Goal: Task Accomplishment & Management: Manage account settings

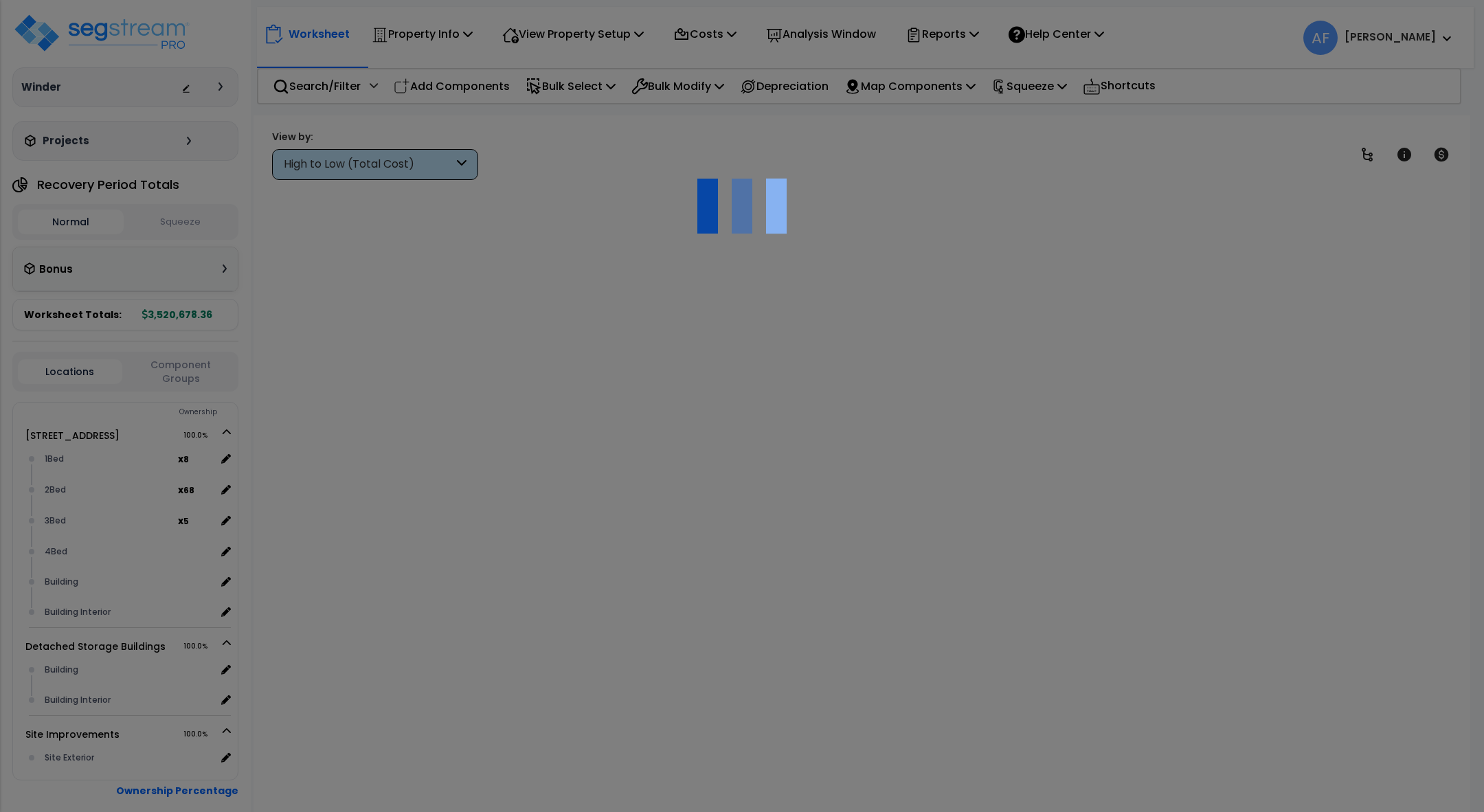
click at [66, 53] on div at bounding box center [742, 406] width 1484 height 812
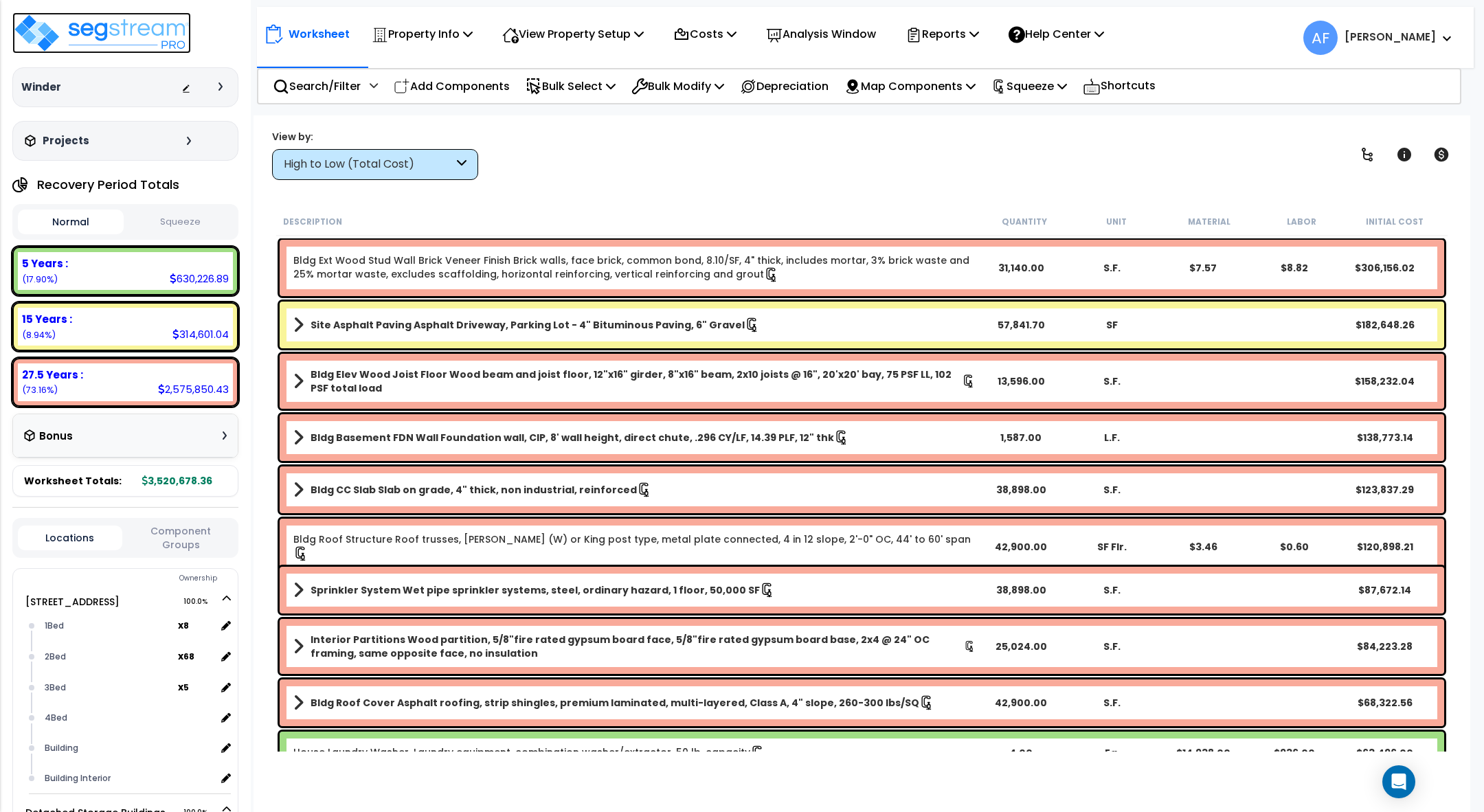
click at [146, 38] on img at bounding box center [102, 33] width 179 height 41
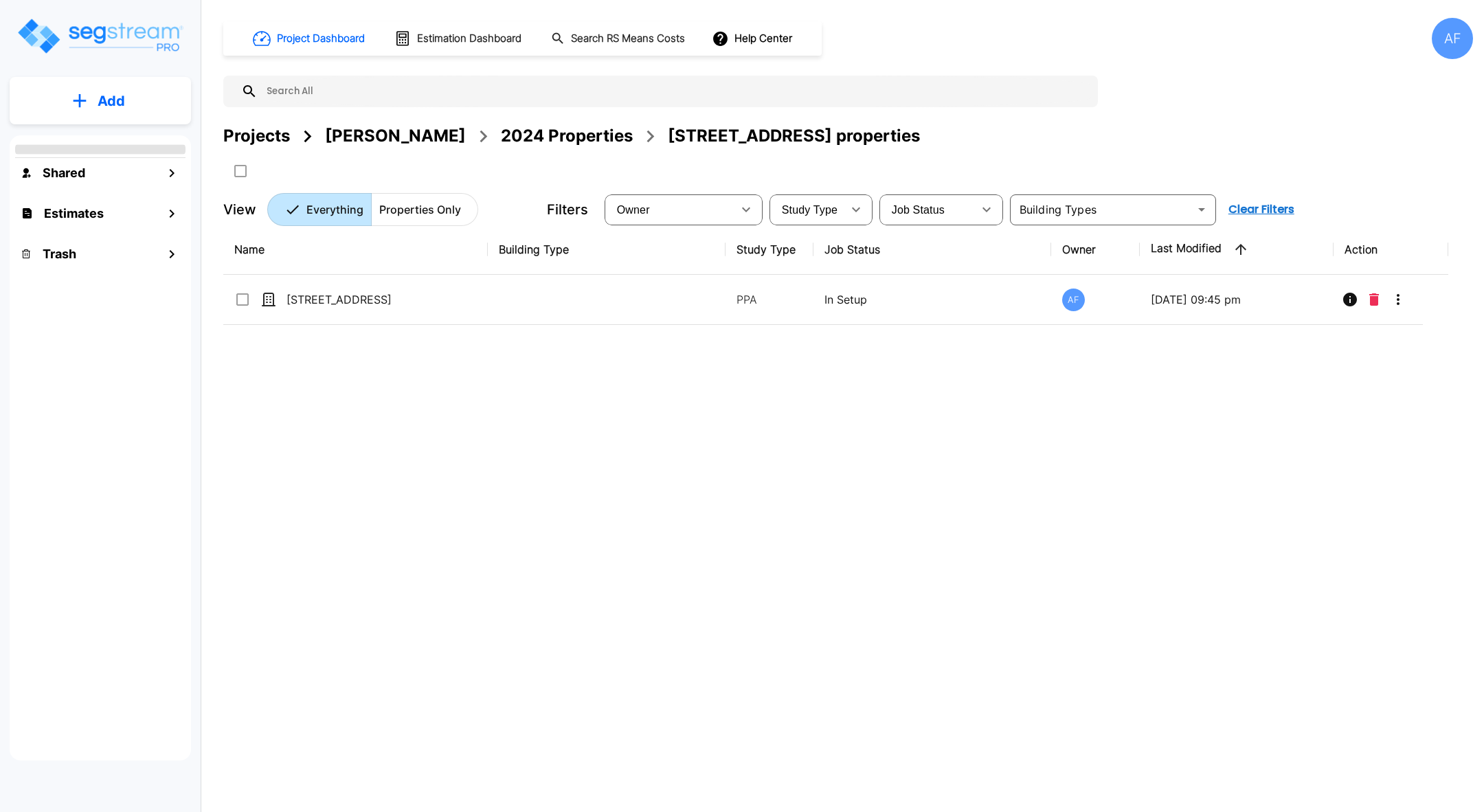
click at [366, 137] on div "Jay Hershowitz" at bounding box center [395, 135] width 141 height 25
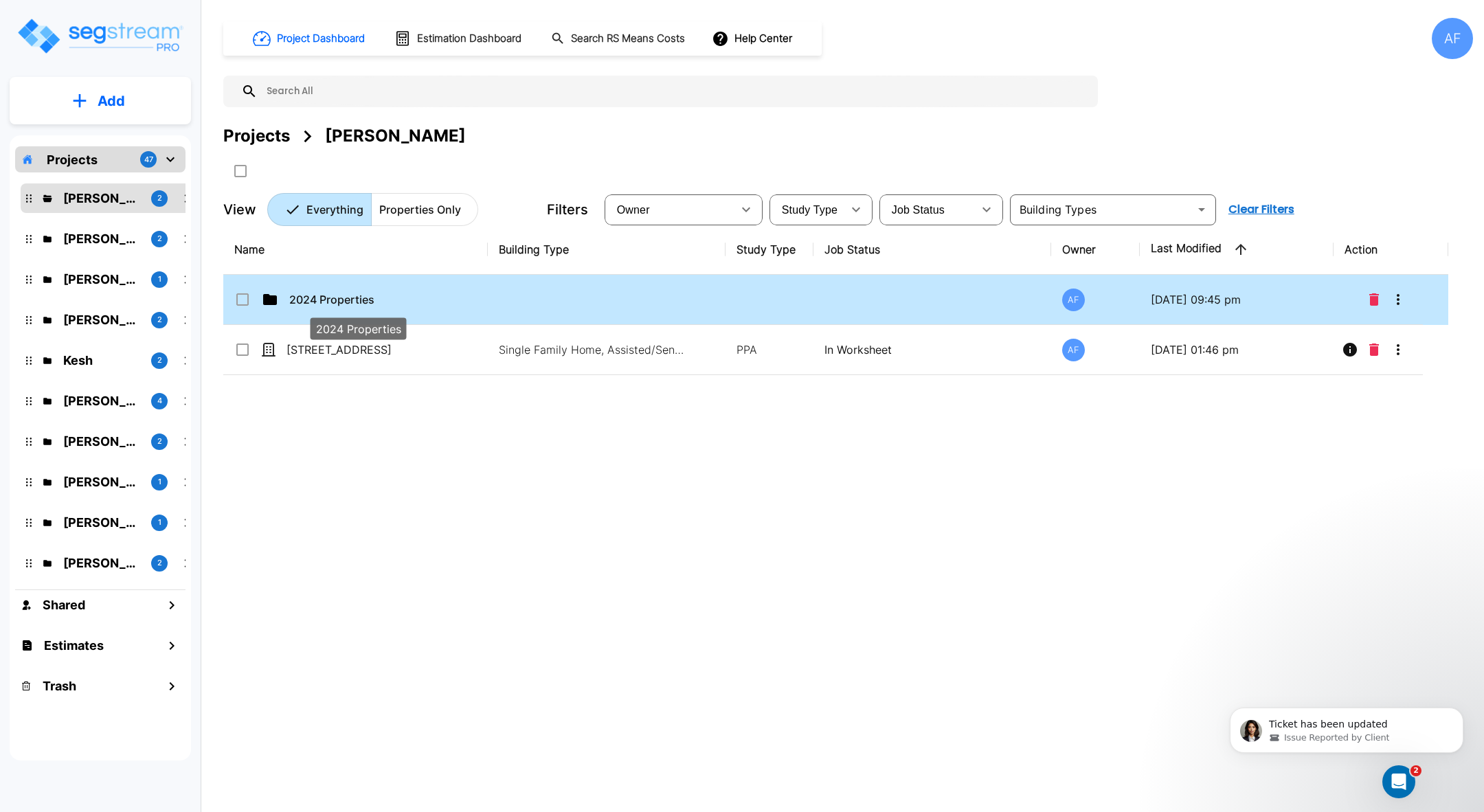
click at [332, 299] on p "2024 Properties" at bounding box center [358, 299] width 138 height 16
checkbox input "true"
click at [332, 299] on p "2024 Properties" at bounding box center [358, 299] width 138 height 16
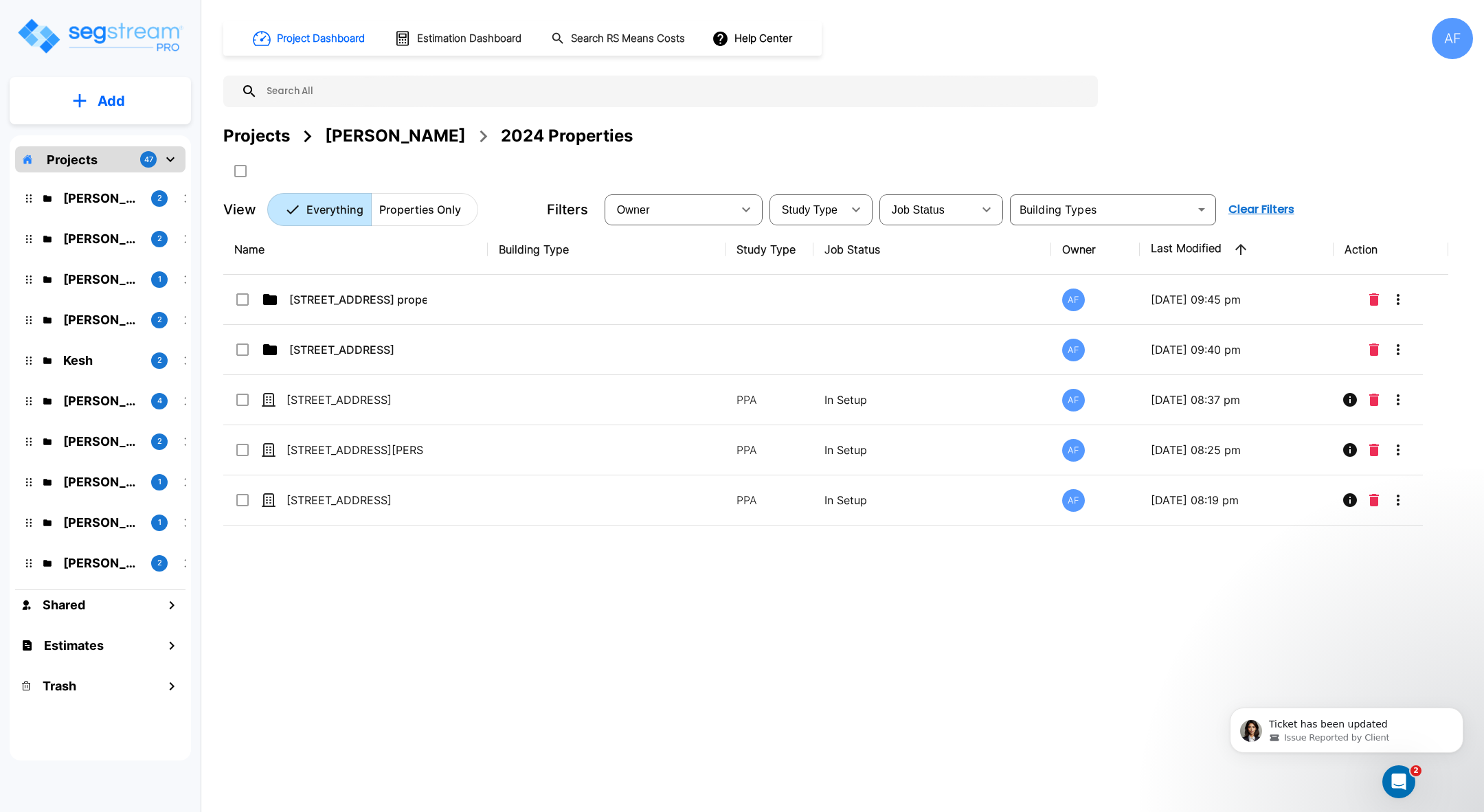
click at [362, 135] on div "Jay Hershowitz" at bounding box center [395, 135] width 141 height 25
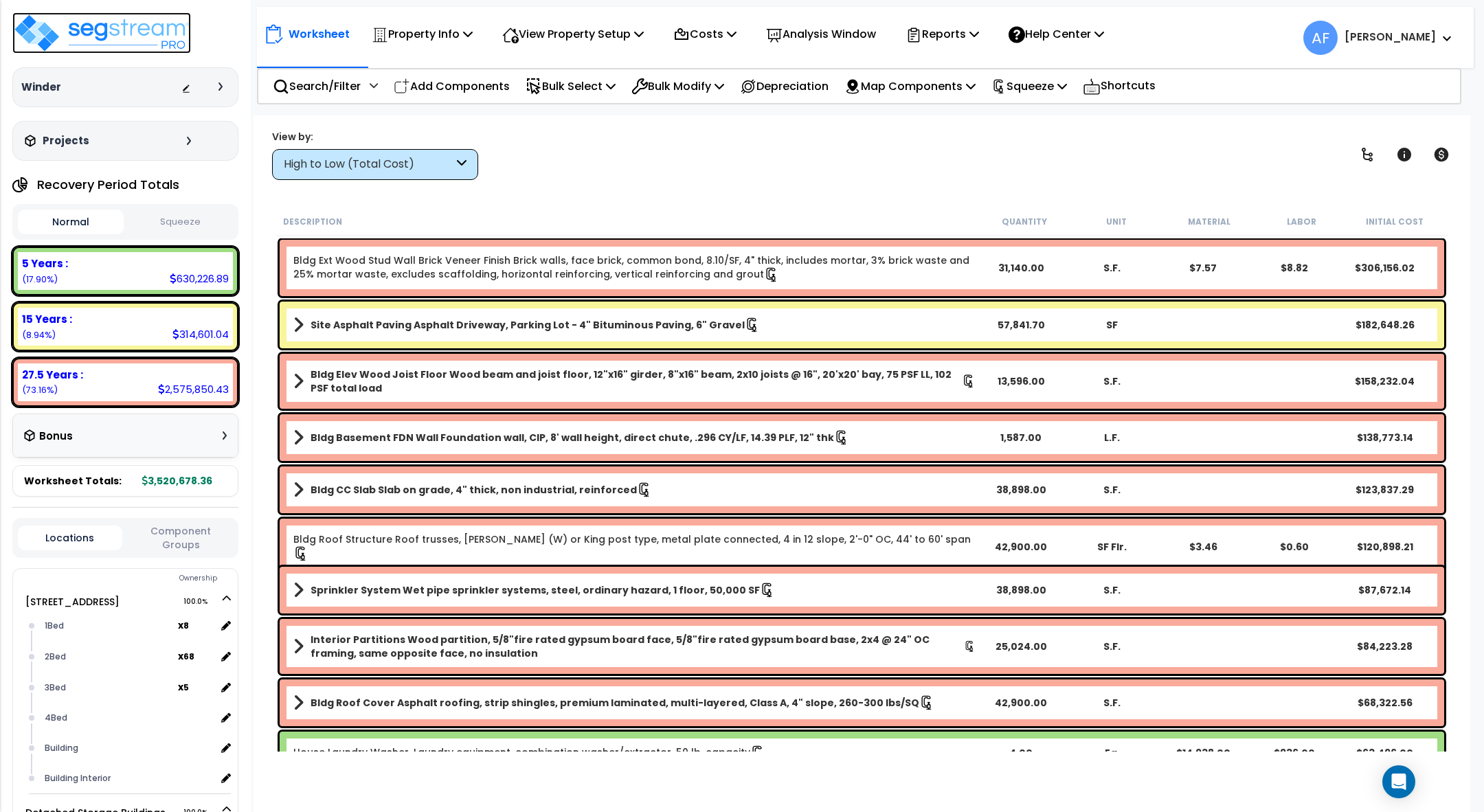
click at [123, 28] on img at bounding box center [102, 33] width 179 height 41
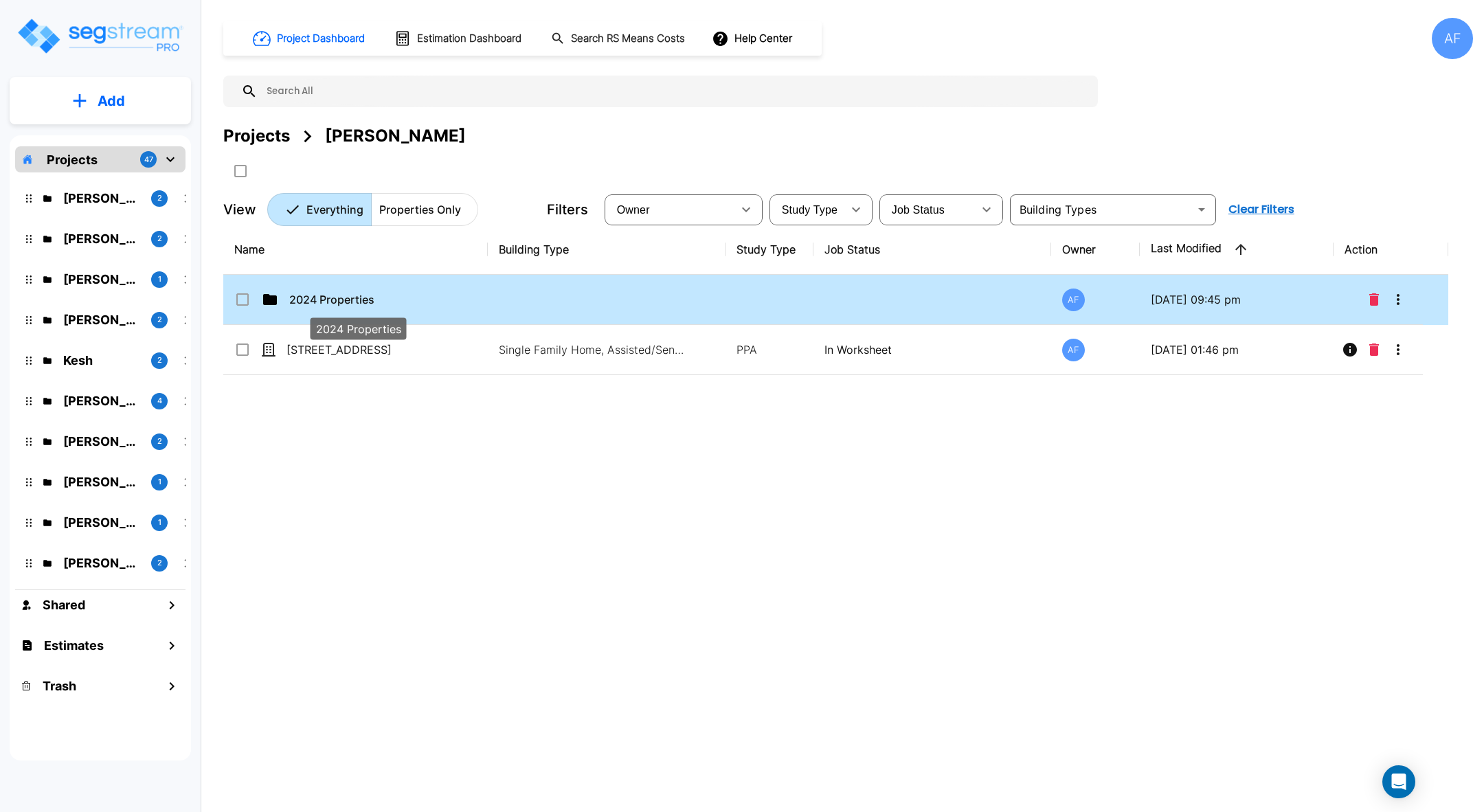
click at [370, 303] on p "2024 Properties" at bounding box center [358, 299] width 138 height 16
checkbox input "true"
click at [370, 303] on p "2024 Properties" at bounding box center [358, 299] width 138 height 16
